Goal: Go to known website: Access a specific website the user already knows

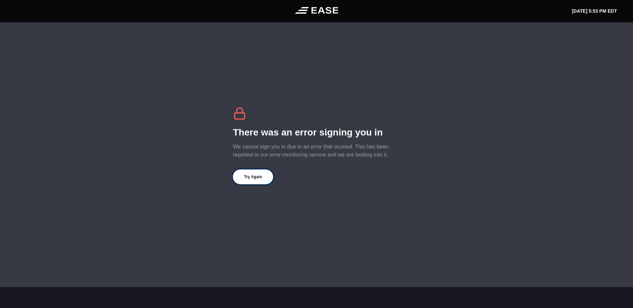
click at [245, 175] on button "Try Again" at bounding box center [253, 177] width 40 height 15
